Goal: Find specific page/section: Find specific page/section

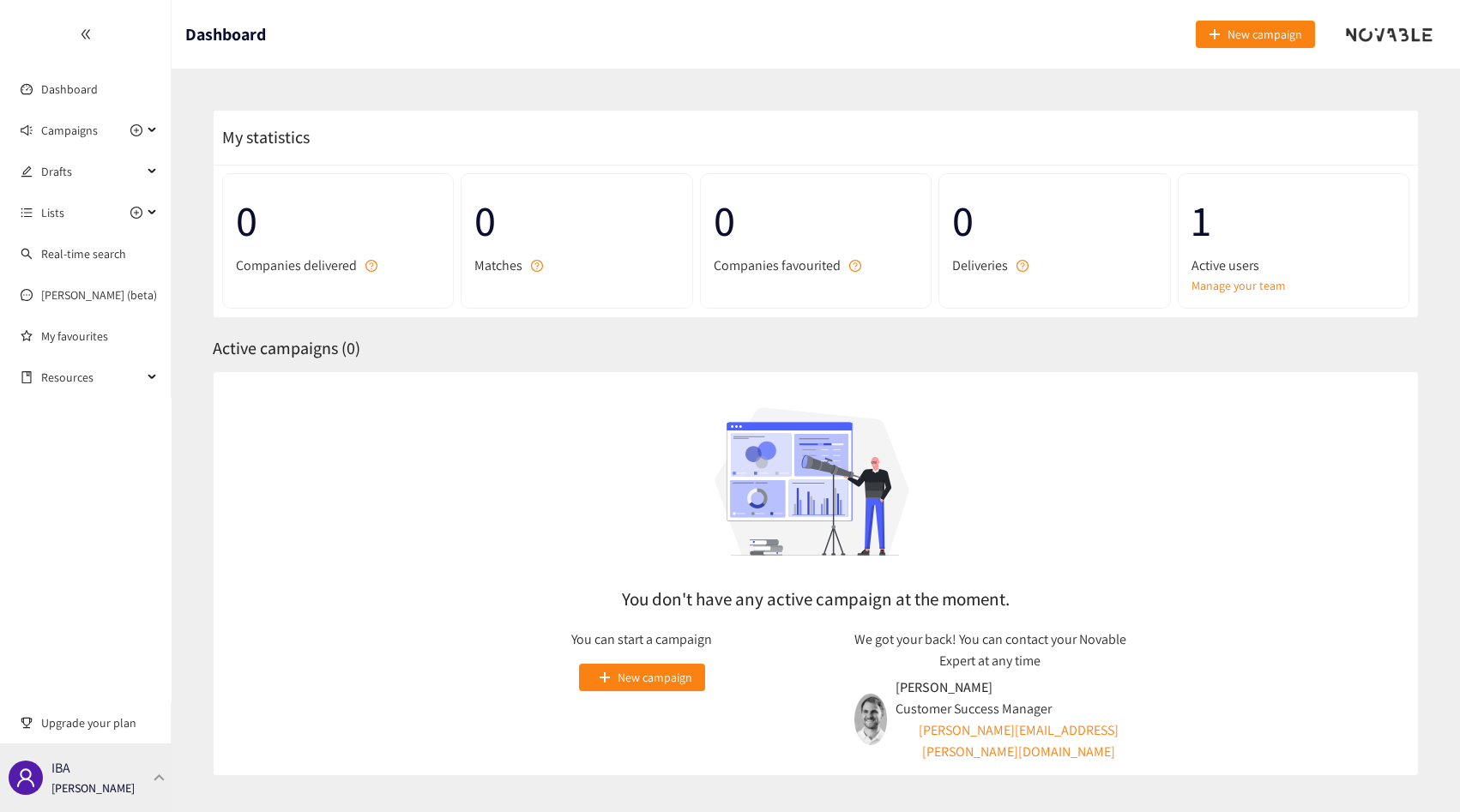
click at [131, 759] on div "IBA [PERSON_NAME]" at bounding box center [85, 778] width 171 height 69
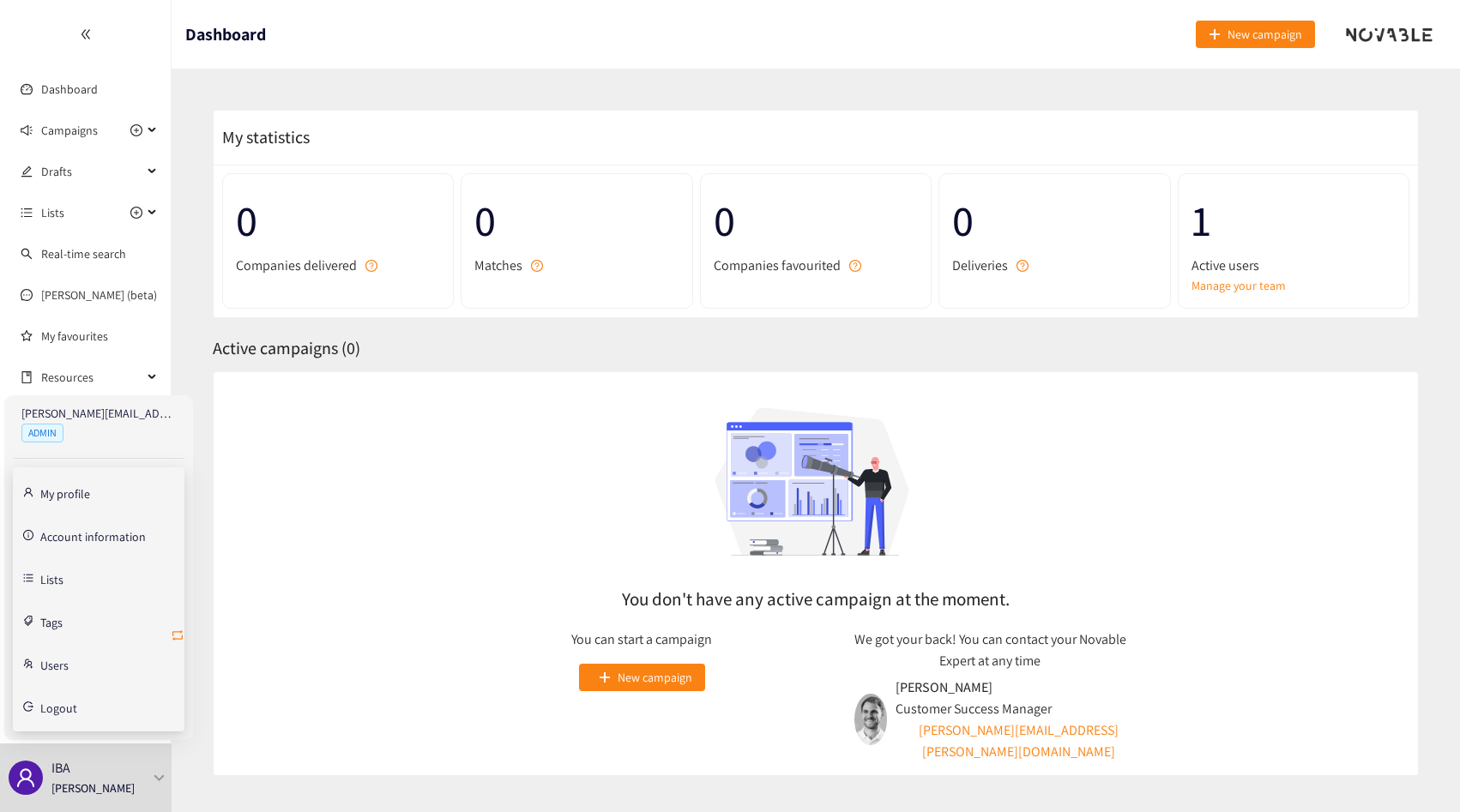
click at [175, 634] on icon "retweet" at bounding box center [178, 635] width 14 height 14
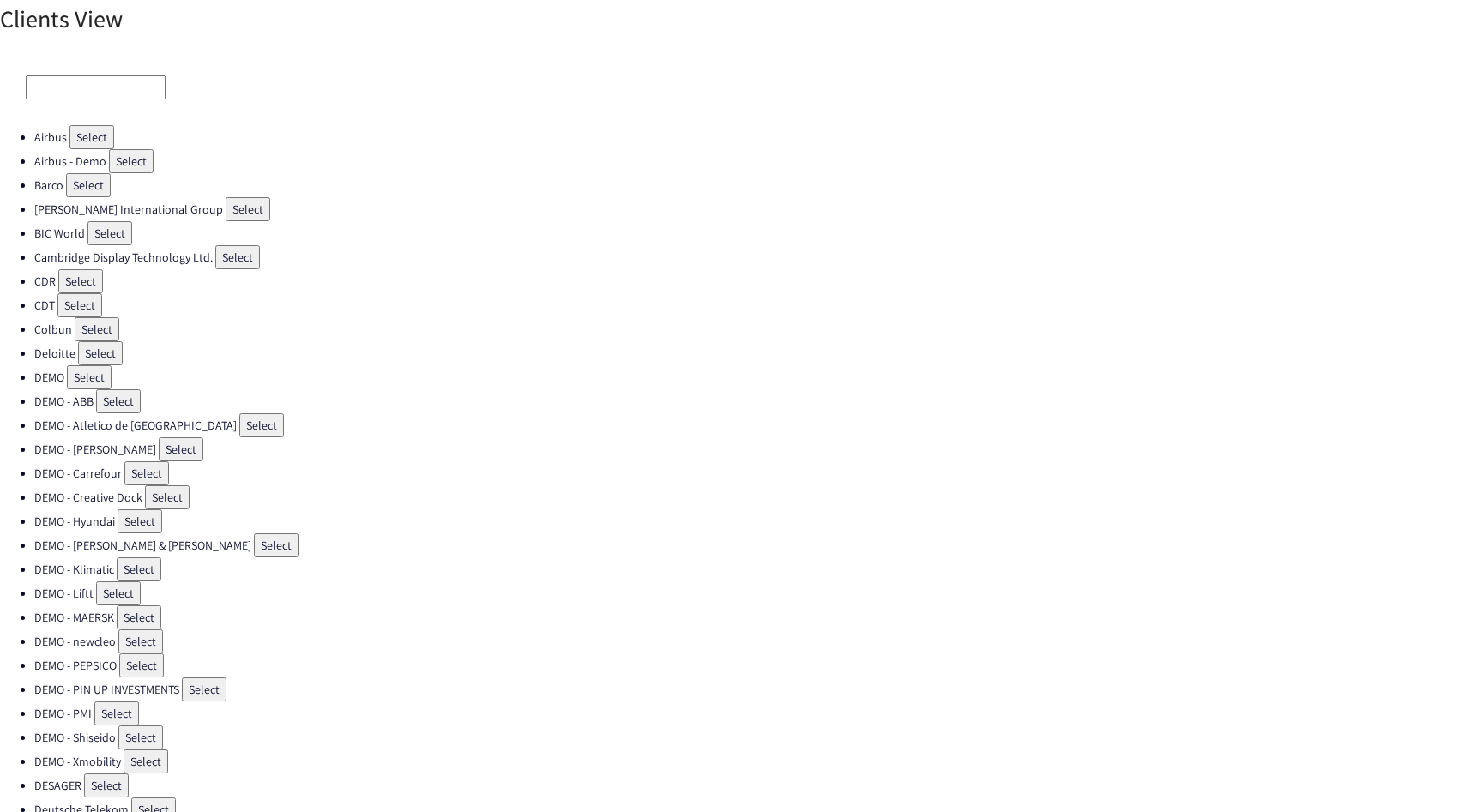
click at [68, 82] on input at bounding box center [95, 87] width 140 height 24
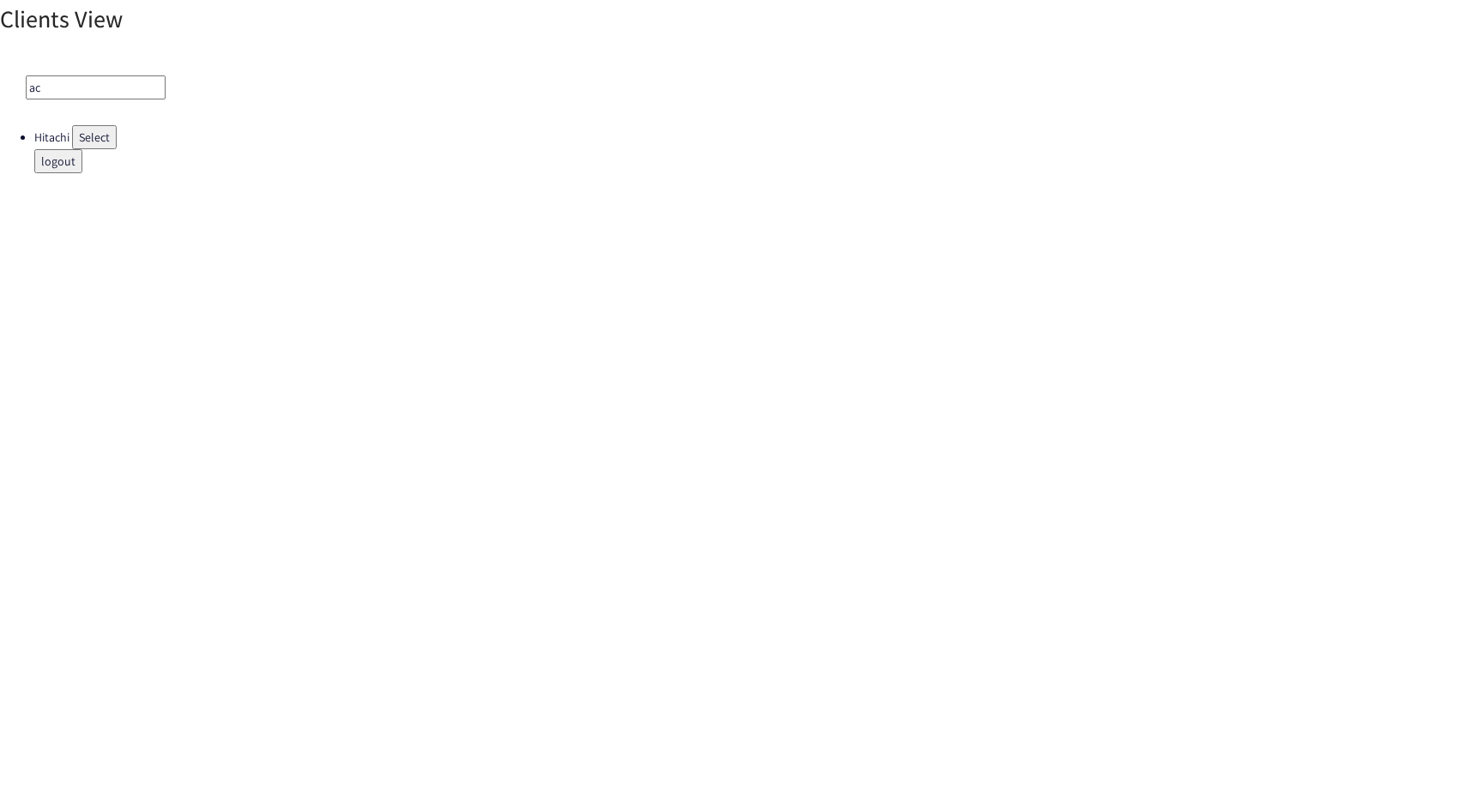
type input "a"
type input "fuji"
click at [87, 129] on button "Select" at bounding box center [93, 136] width 45 height 24
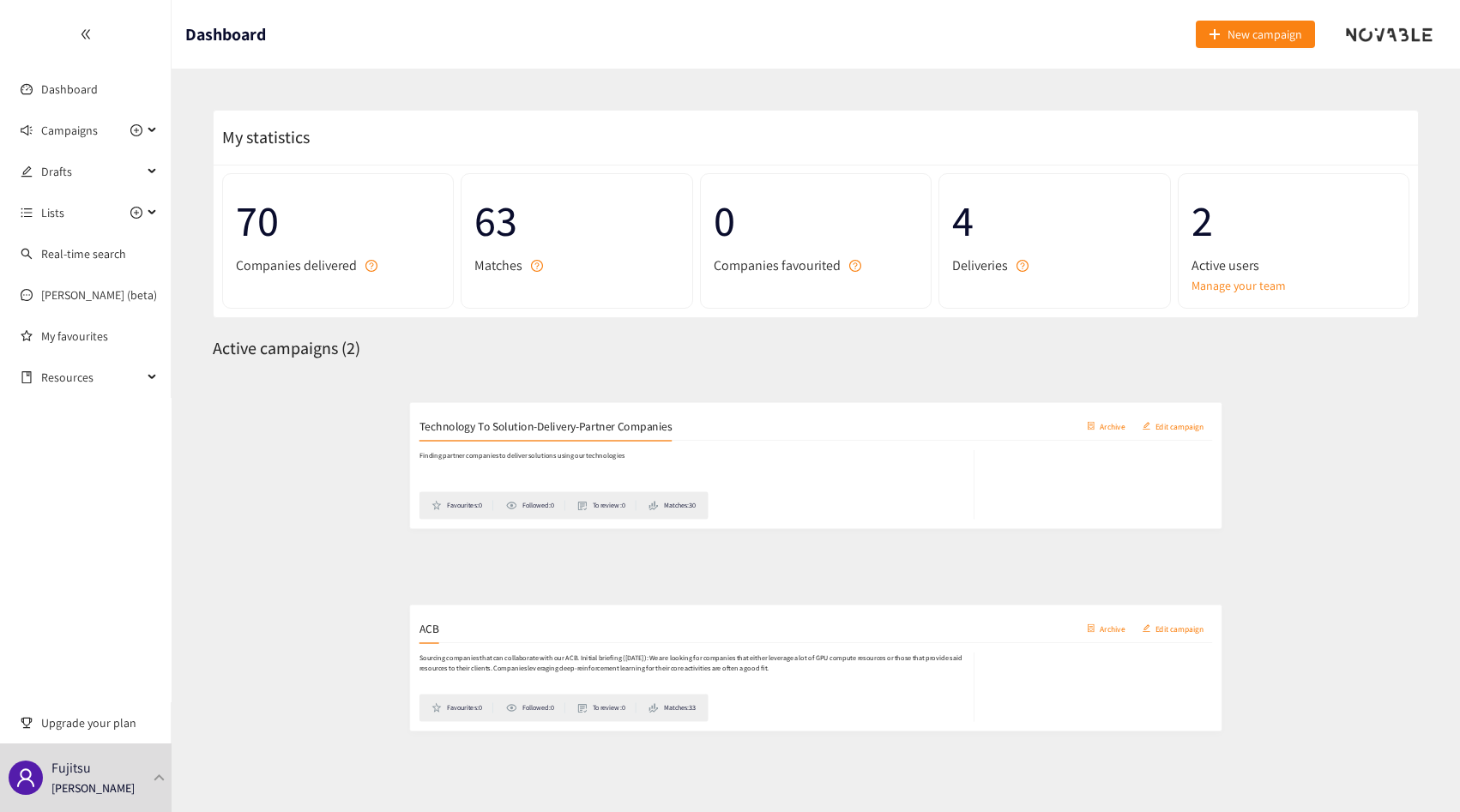
click at [357, 622] on div "ACB Archive Edit campaign" at bounding box center [816, 609] width 1177 height 43
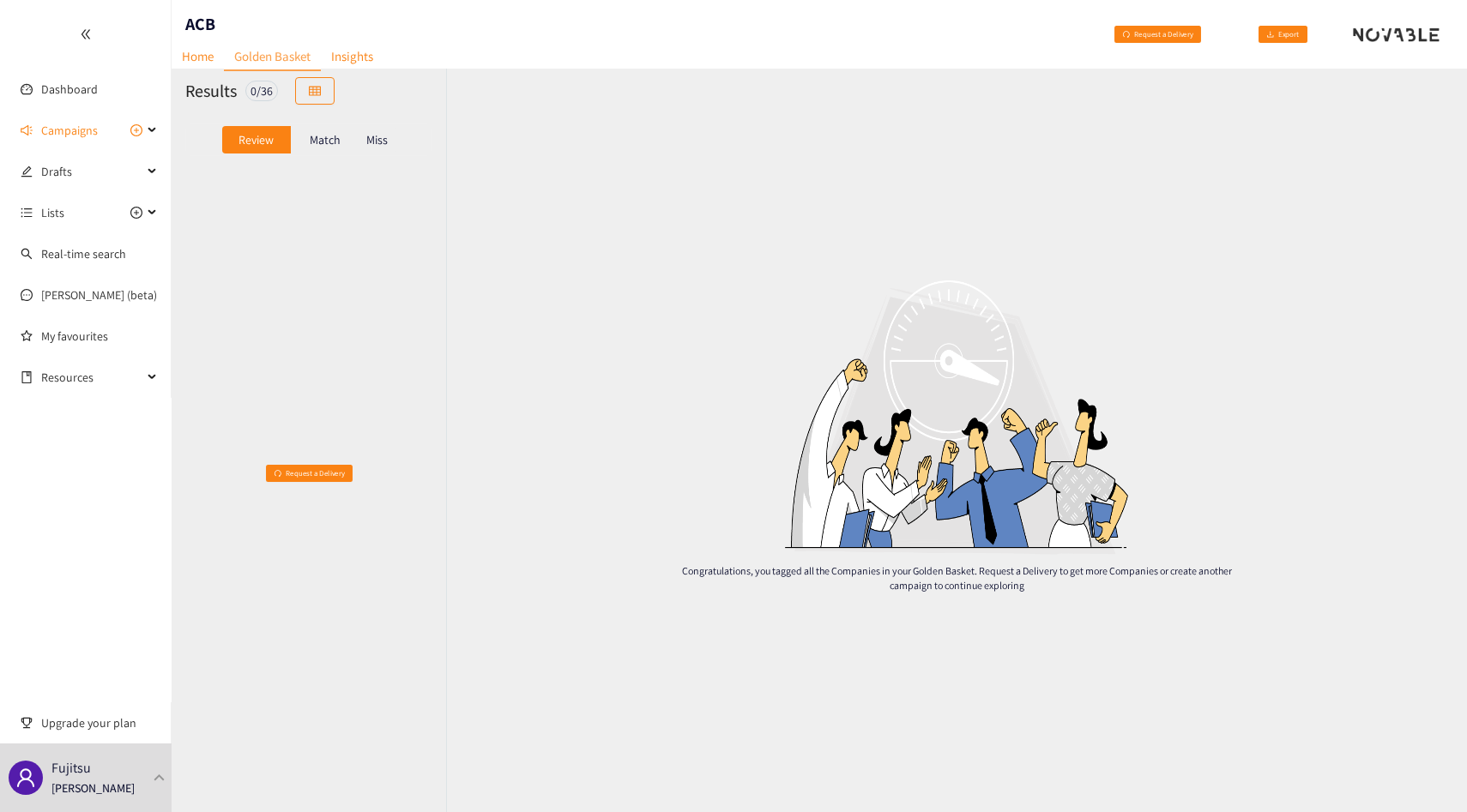
click at [324, 151] on div "Match" at bounding box center [325, 139] width 69 height 27
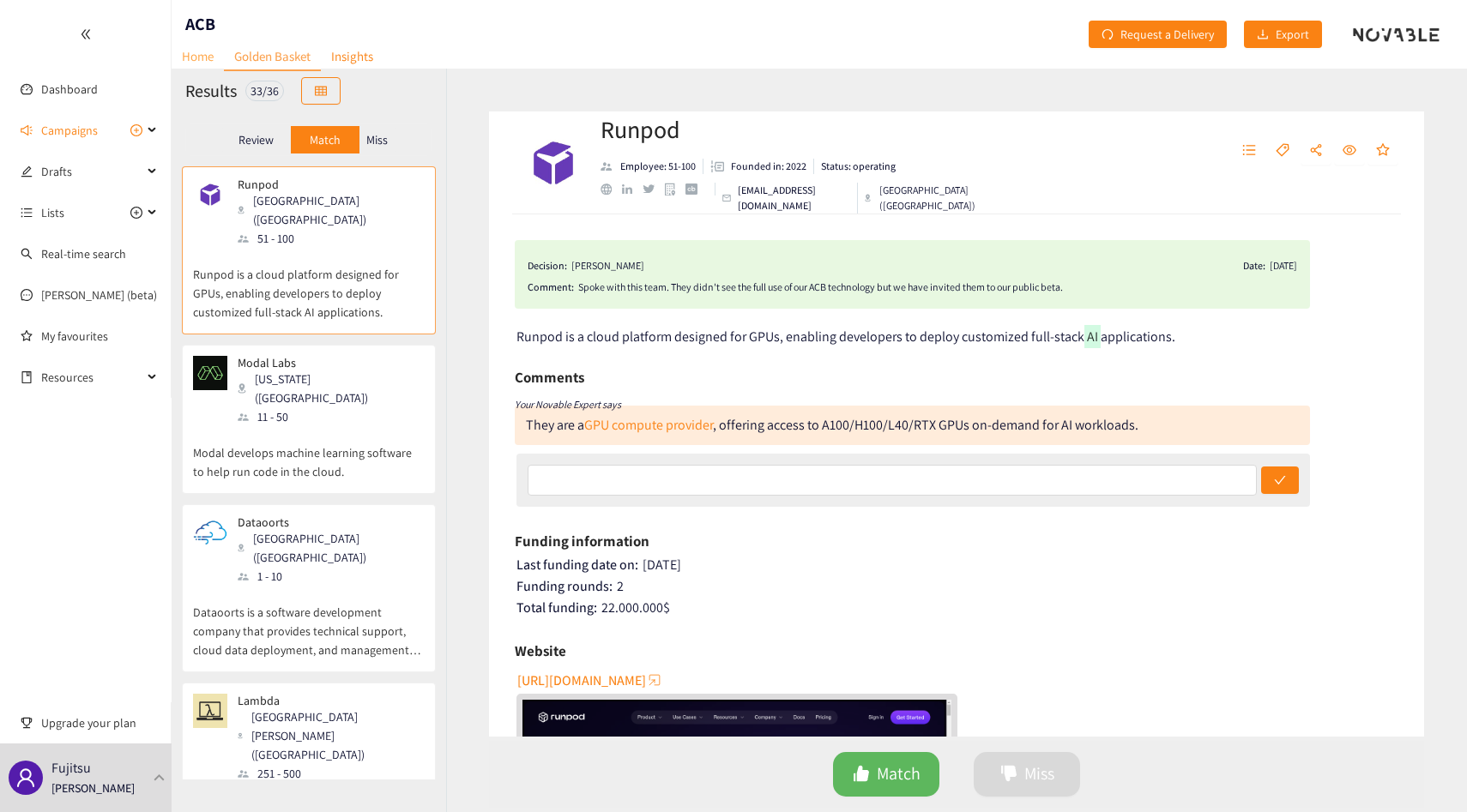
click at [200, 61] on link "Home" at bounding box center [198, 56] width 53 height 26
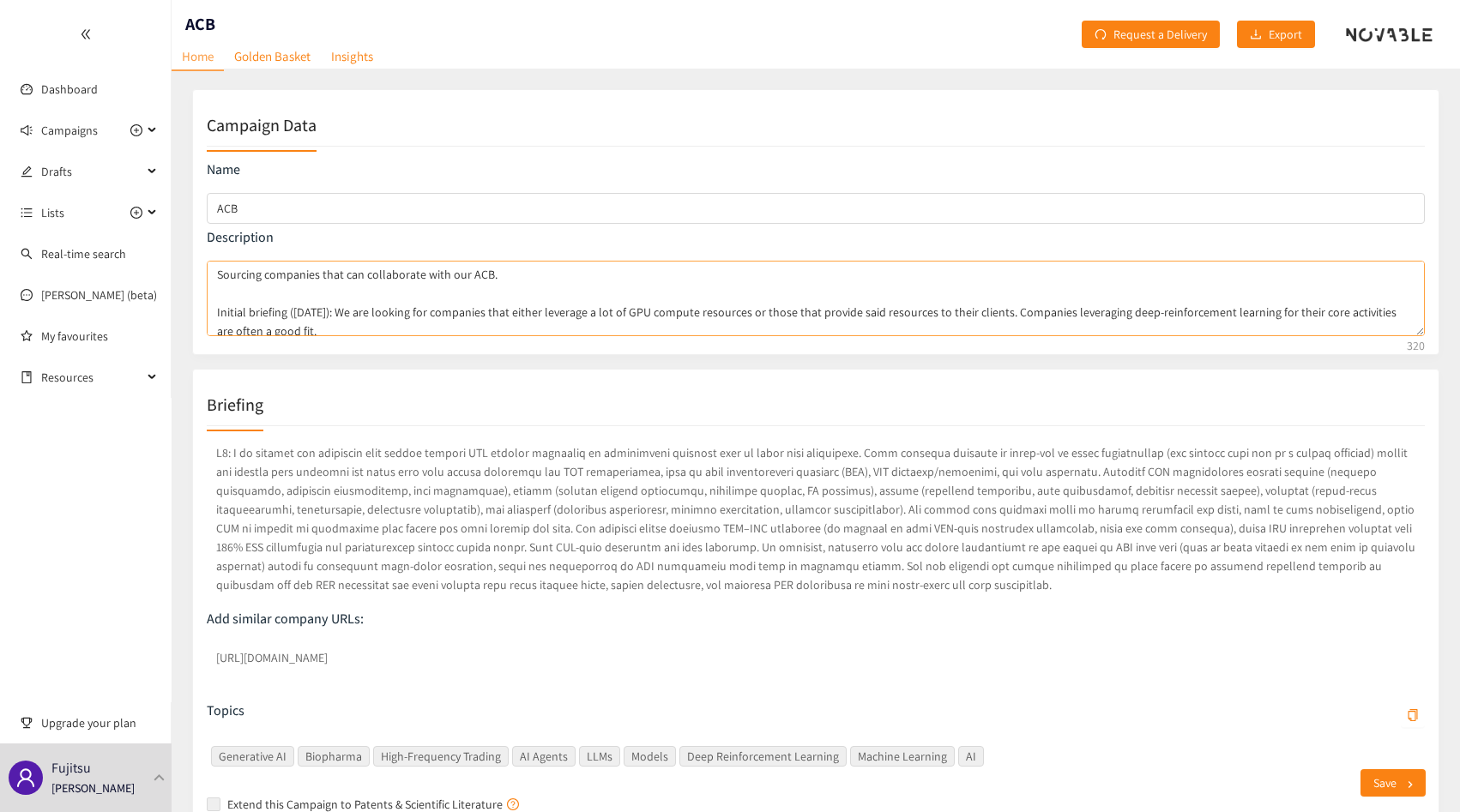
scroll to position [9, 0]
